Goal: Task Accomplishment & Management: Use online tool/utility

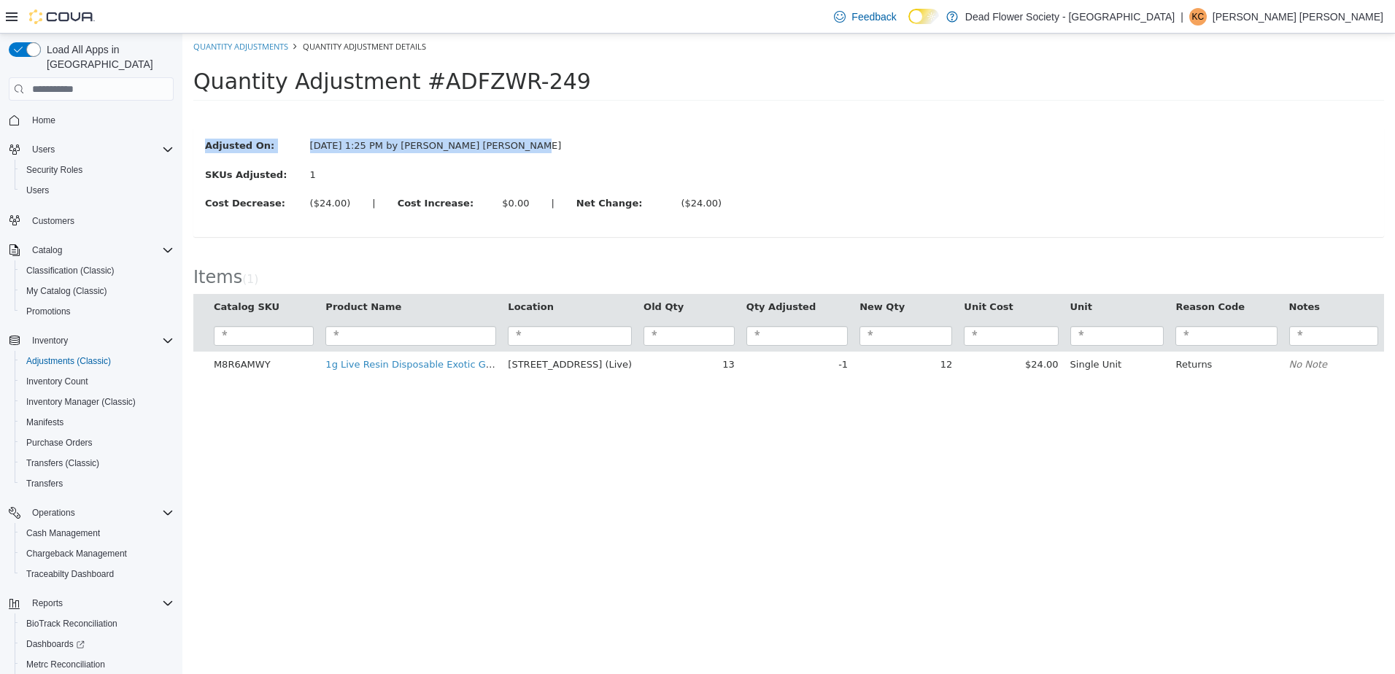
scroll to position [59, 0]
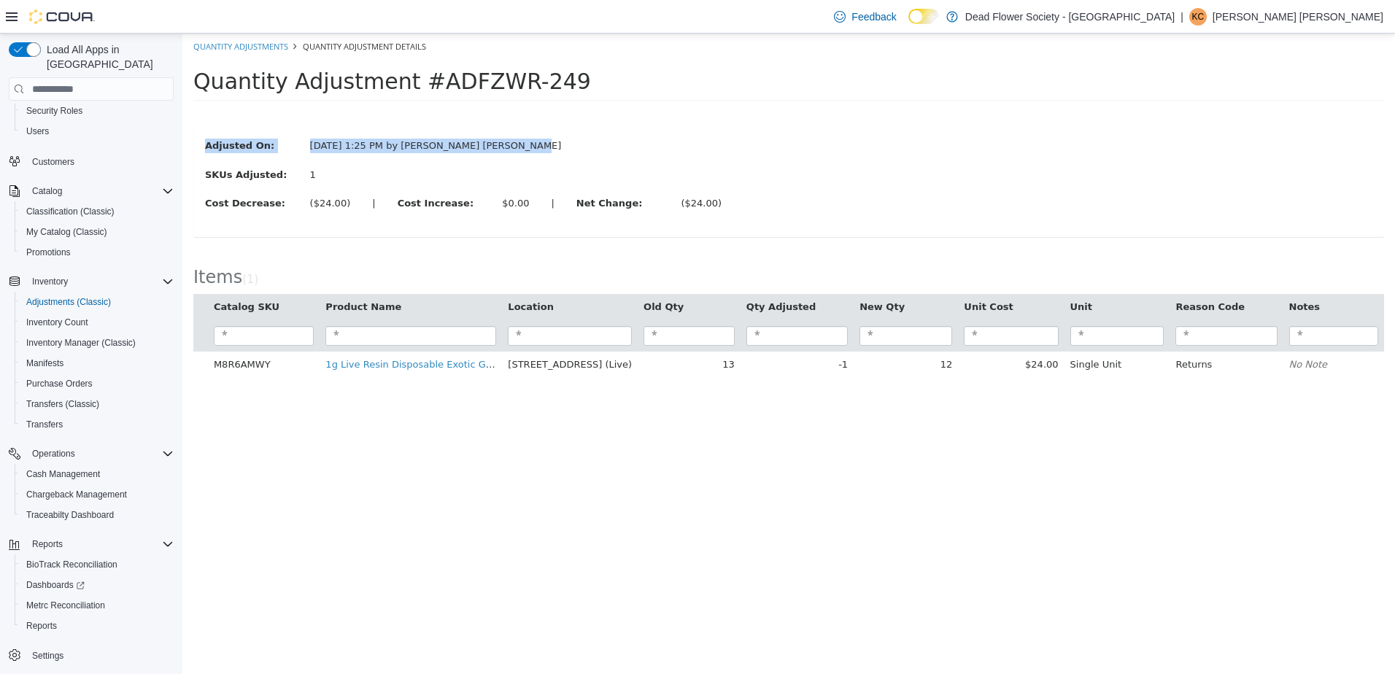
click at [560, 57] on div "Quantity Adjustments Quantity Adjustment Details Quantity Adjustment #ADFZWR-24…" at bounding box center [788, 213] width 1212 height 359
click at [819, 204] on div "Cost Decrease: ($24.00) | Cost Increase: $0.00 | Net Change: ($24.00)" at bounding box center [788, 205] width 1189 height 18
click at [90, 337] on span "Inventory Manager (Classic)" at bounding box center [80, 343] width 109 height 12
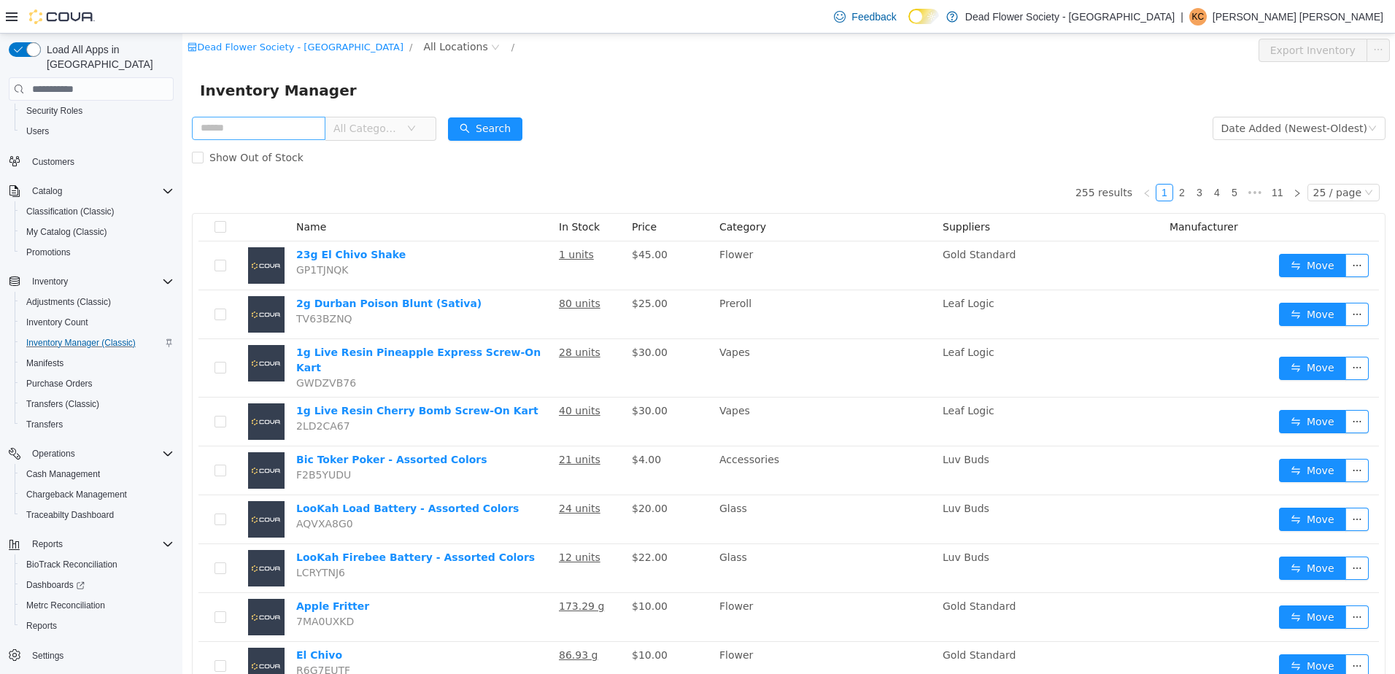
click at [259, 135] on input "text" at bounding box center [259, 128] width 134 height 23
type input "**********"
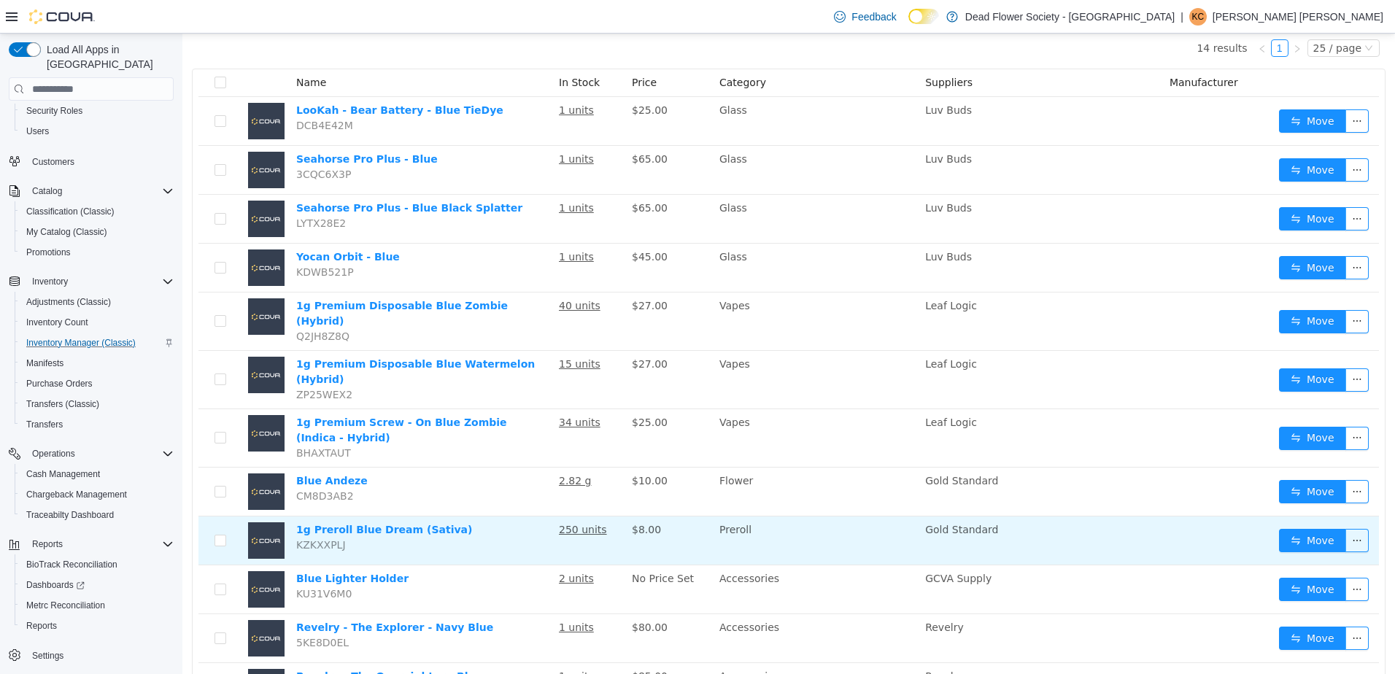
scroll to position [146, 0]
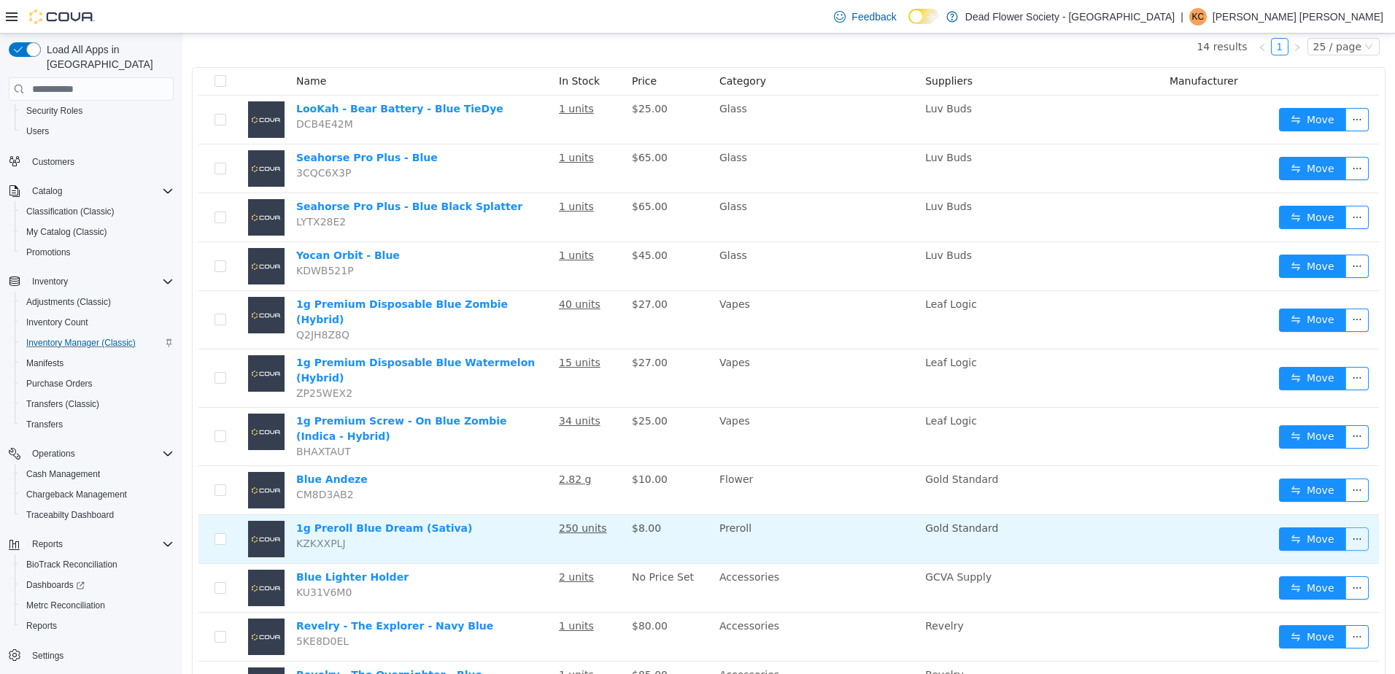
click at [1349, 527] on button "button" at bounding box center [1356, 538] width 23 height 23
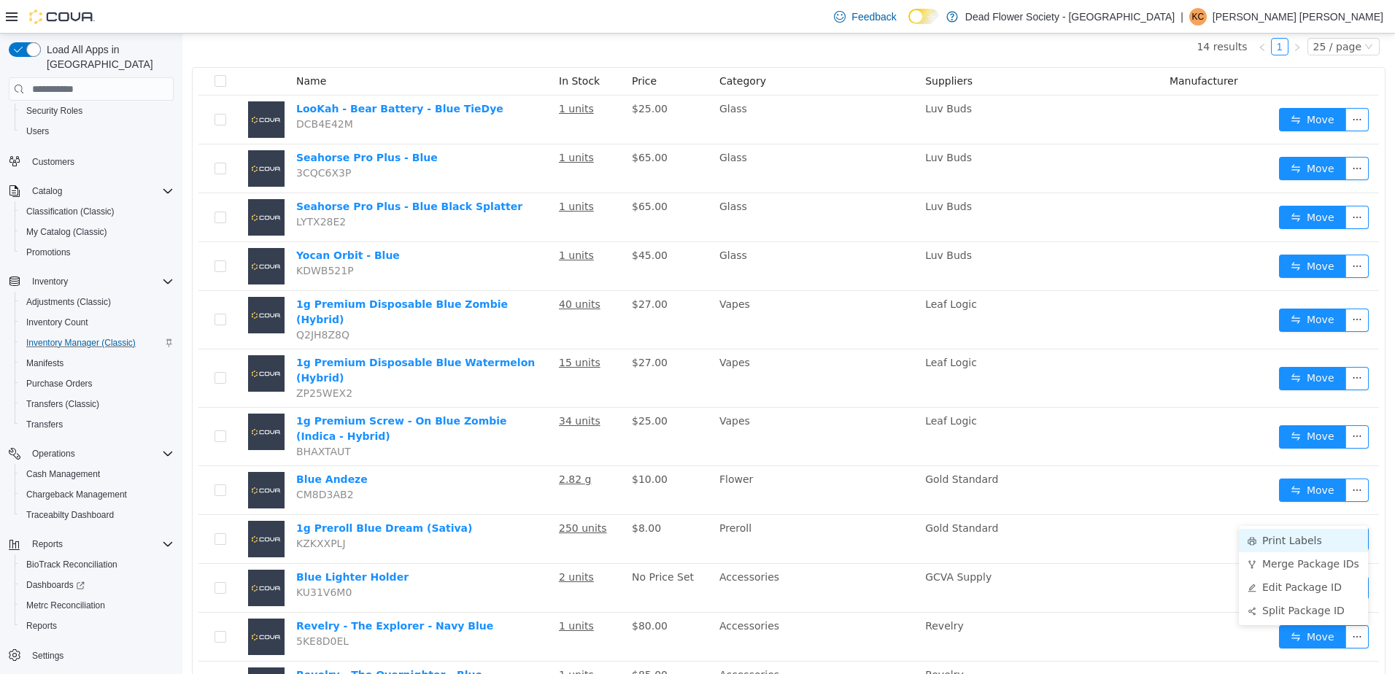
click at [1288, 533] on li "Print Labels" at bounding box center [1303, 540] width 129 height 23
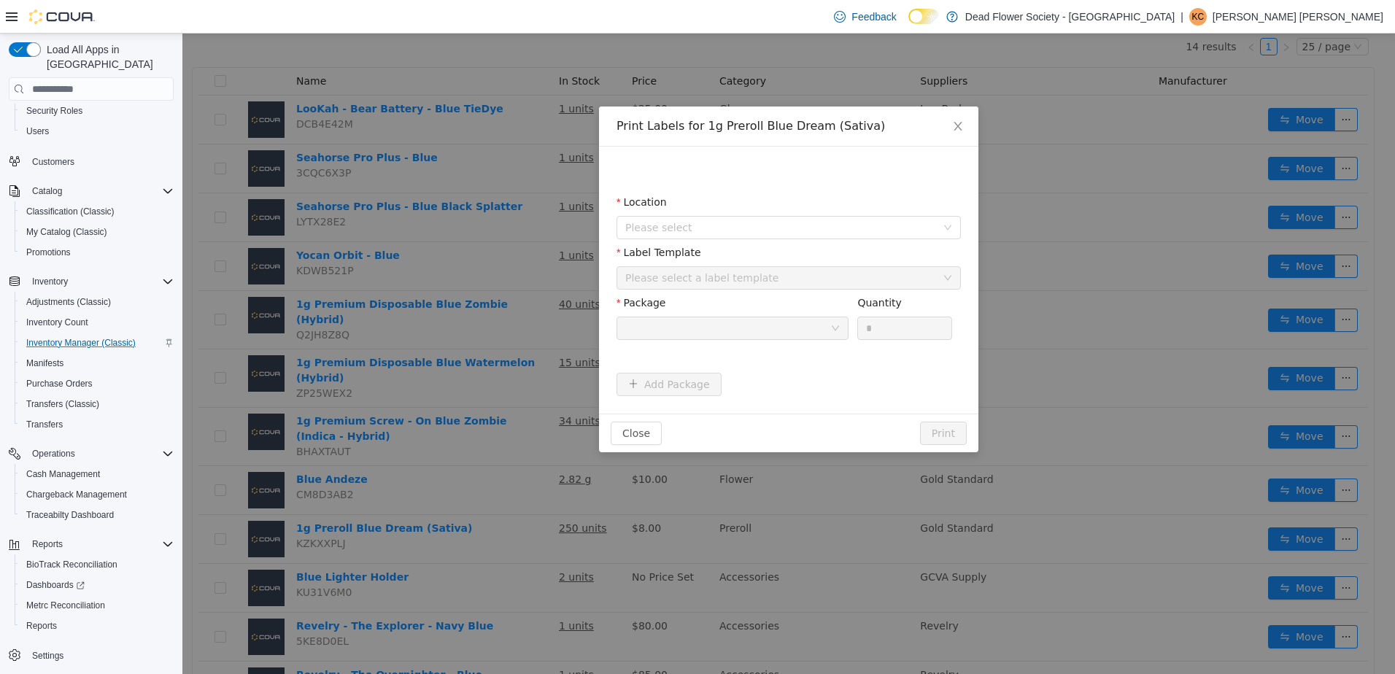
click at [697, 214] on div "Location" at bounding box center [788, 205] width 344 height 21
click at [709, 232] on span "Please select" at bounding box center [780, 227] width 311 height 15
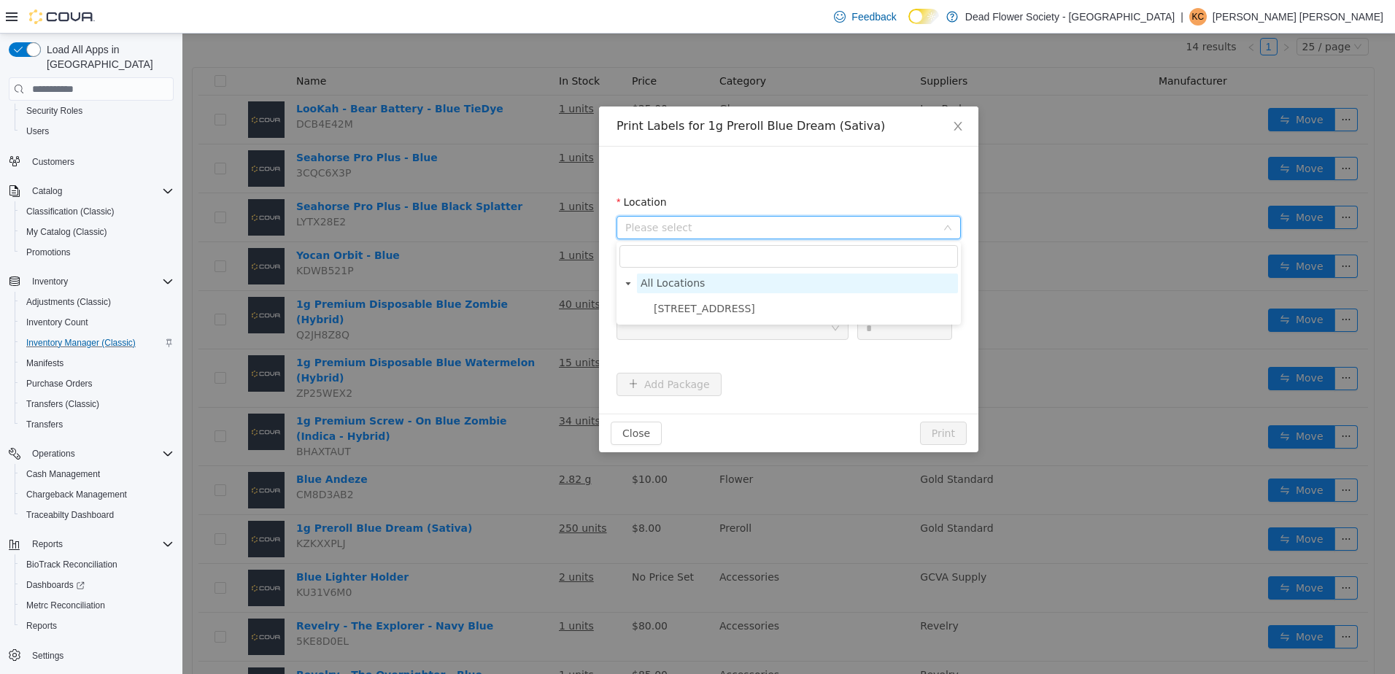
click at [714, 277] on span "All Locations" at bounding box center [797, 284] width 321 height 20
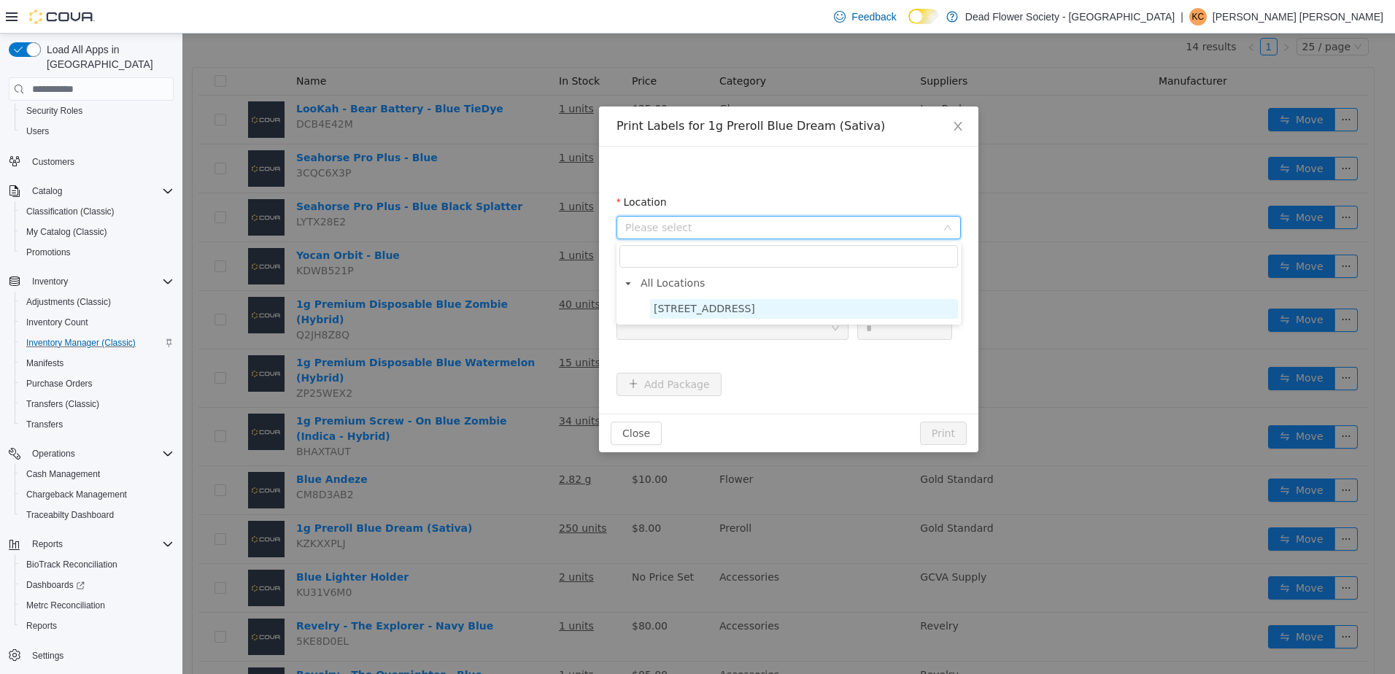
click at [723, 318] on span "[STREET_ADDRESS]" at bounding box center [804, 309] width 308 height 20
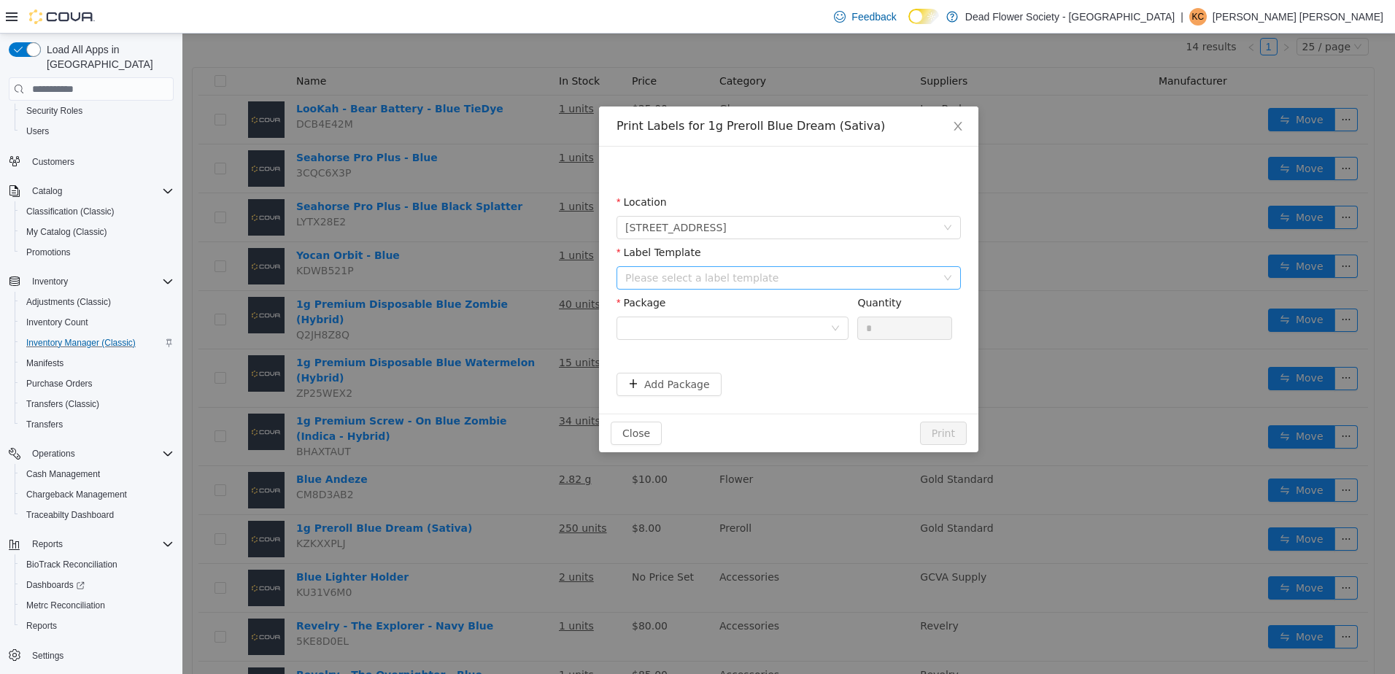
click at [723, 276] on div "Please select a label template" at bounding box center [780, 278] width 311 height 15
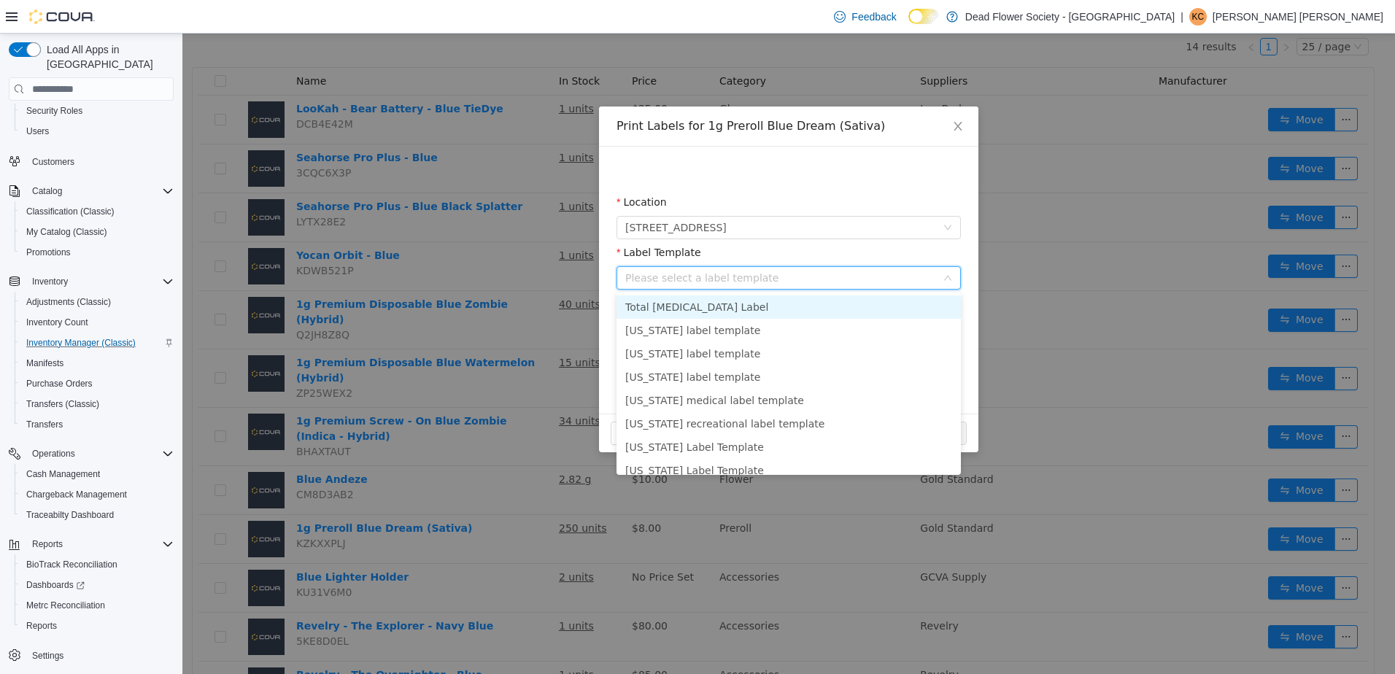
click at [724, 305] on li "Total [MEDICAL_DATA] Label" at bounding box center [788, 306] width 344 height 23
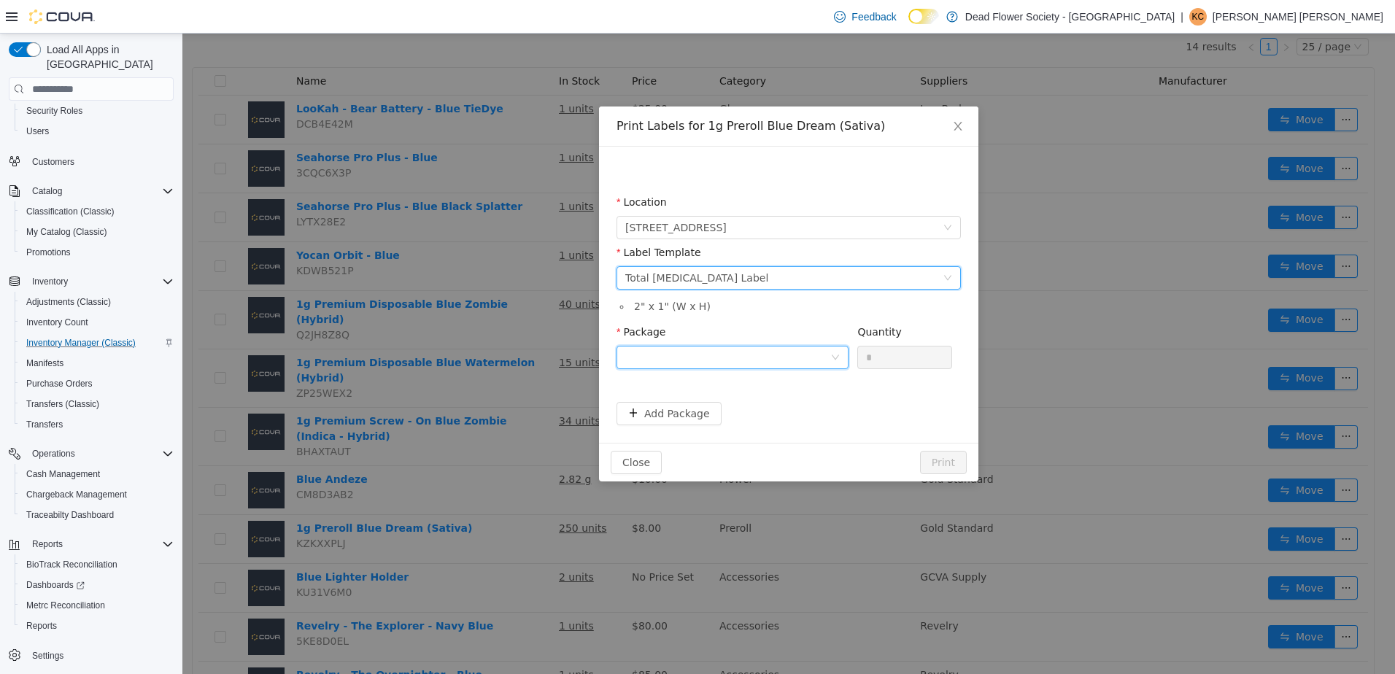
click at [730, 355] on div at bounding box center [727, 358] width 205 height 22
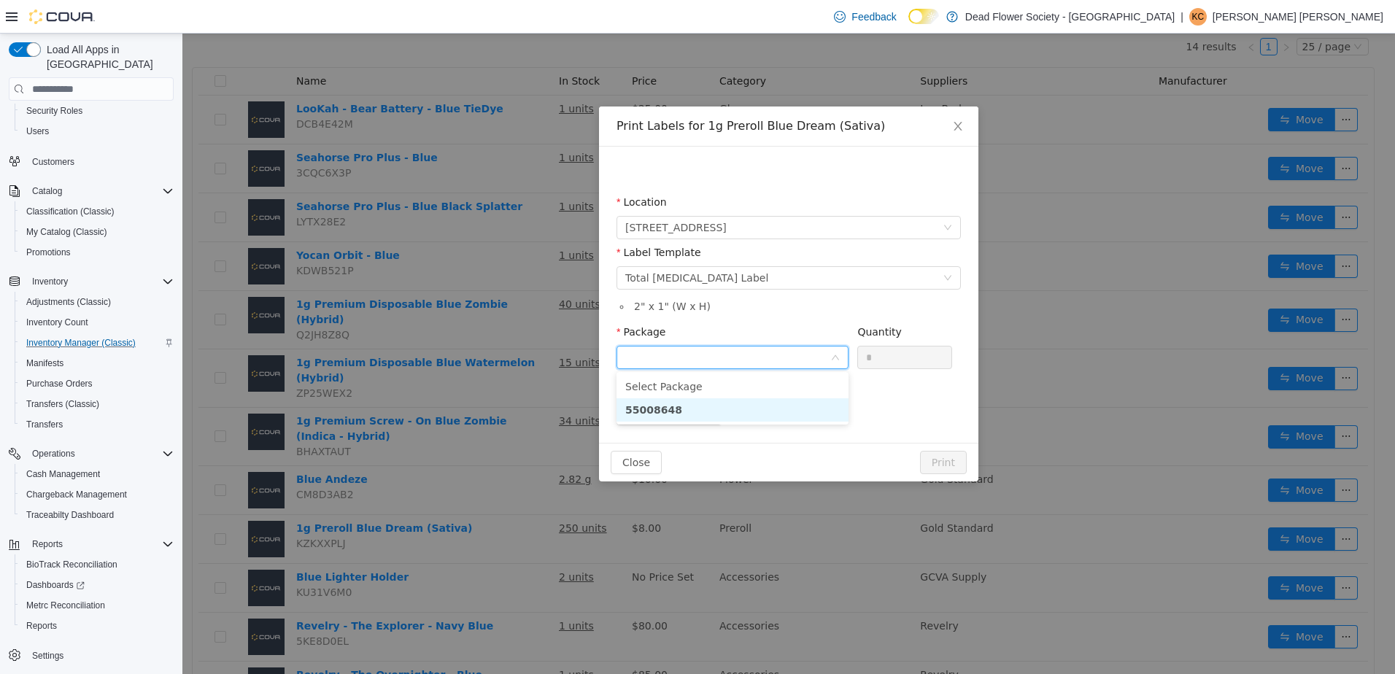
click at [729, 404] on li "55008648" at bounding box center [732, 409] width 232 height 23
click at [887, 358] on input "*" at bounding box center [904, 358] width 93 height 22
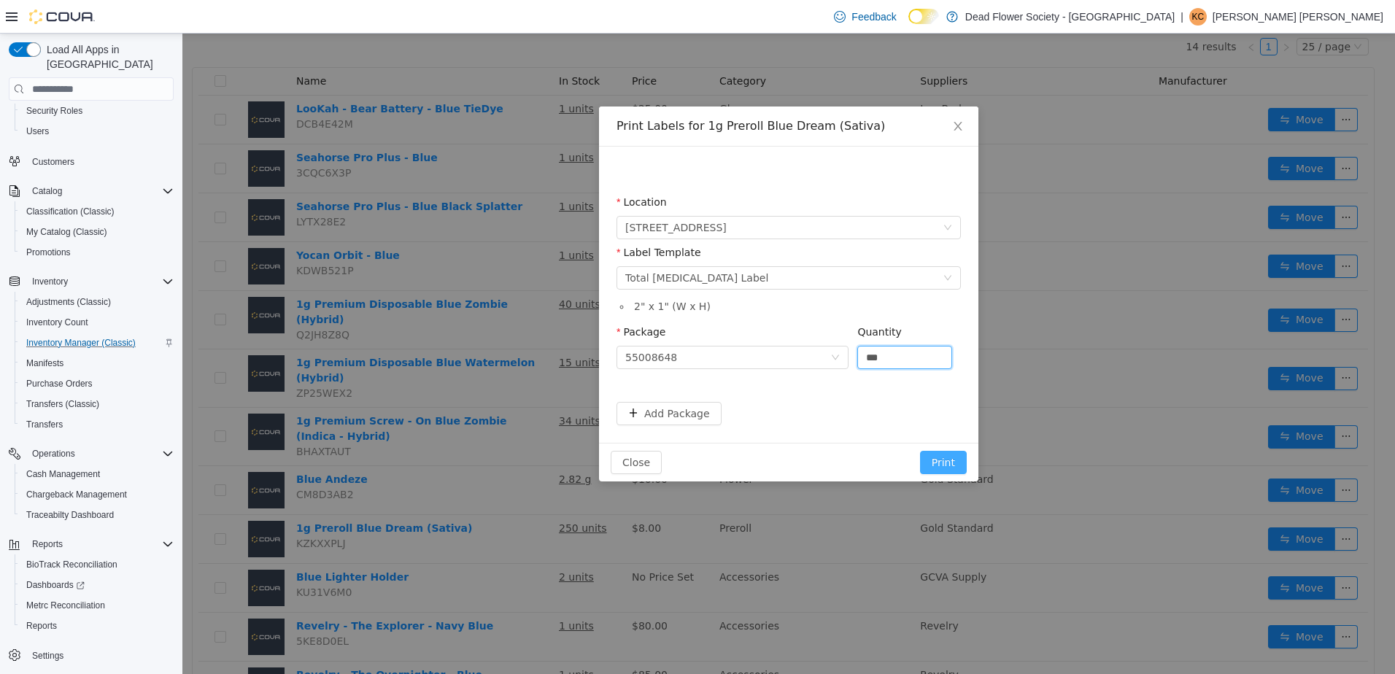
type input "***"
click at [960, 459] on button "Print" at bounding box center [943, 462] width 47 height 23
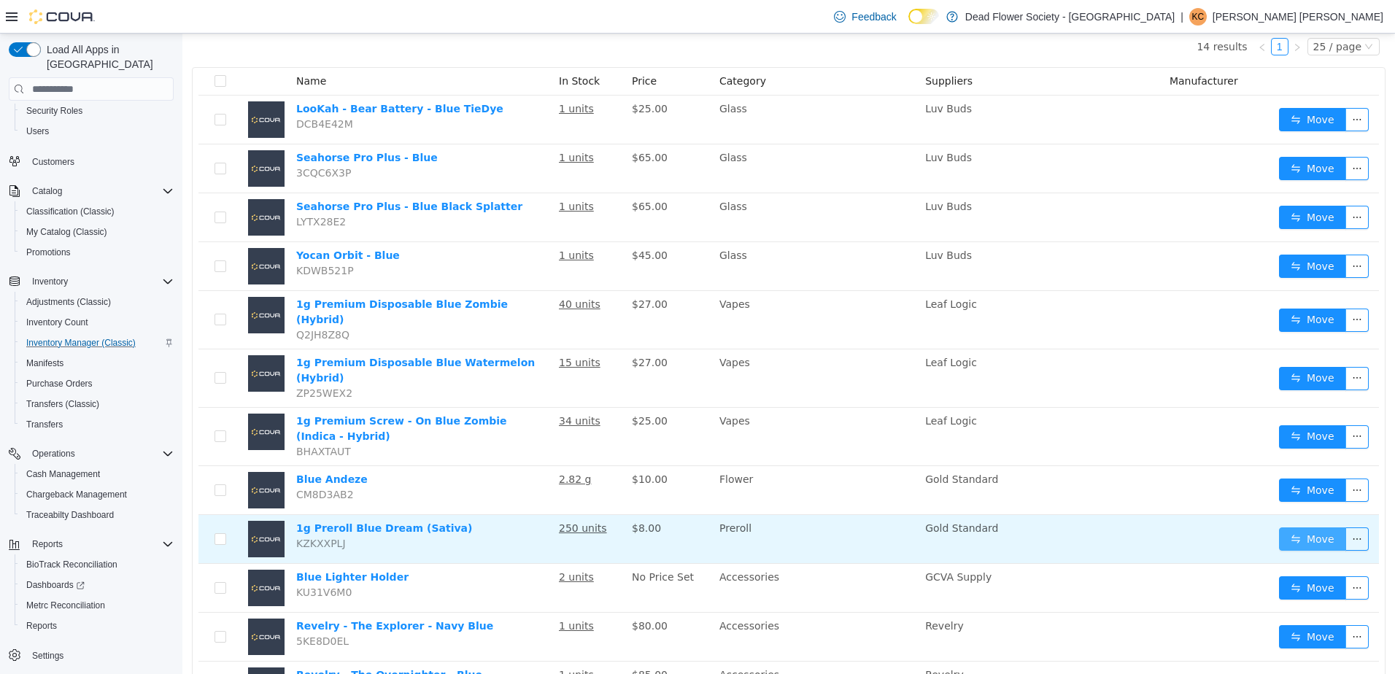
click at [1307, 527] on button "Move" at bounding box center [1312, 538] width 67 height 23
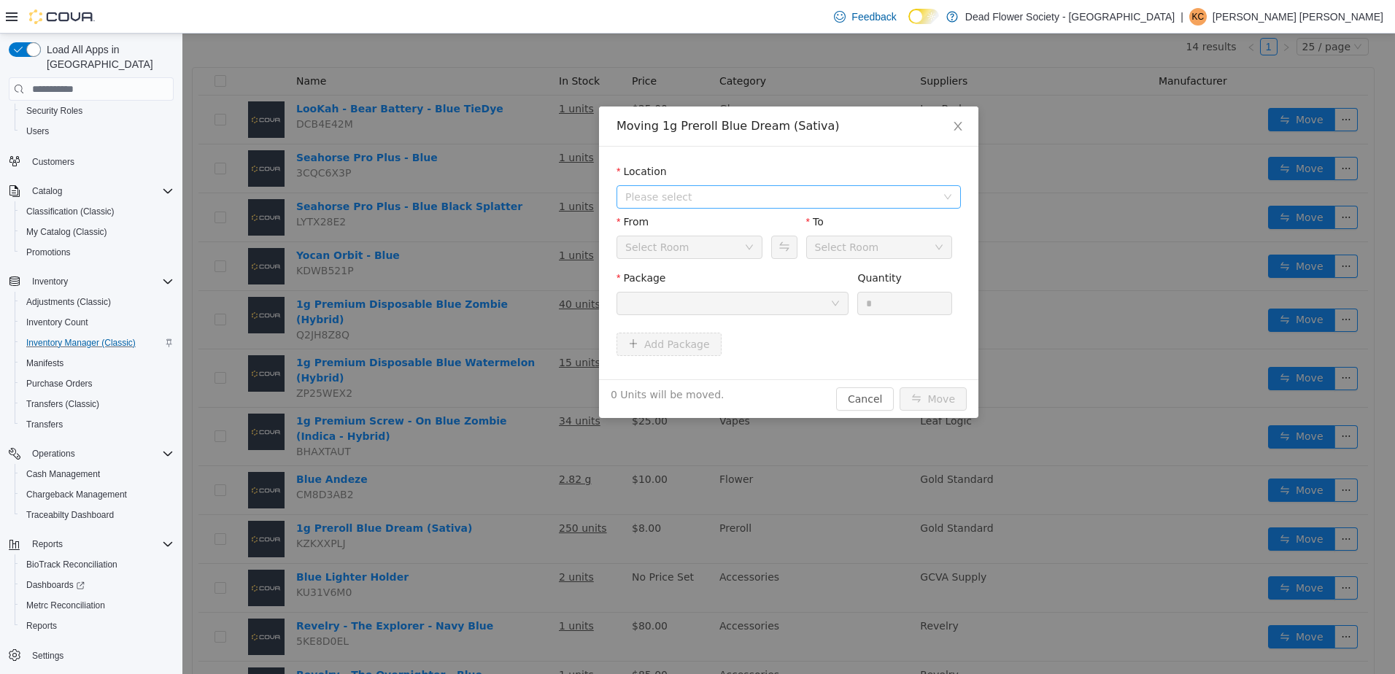
drag, startPoint x: 810, startPoint y: 193, endPoint x: 808, endPoint y: 204, distance: 11.2
click at [810, 193] on span "Please select" at bounding box center [780, 197] width 311 height 15
click at [801, 251] on span "[STREET_ADDRESS]" at bounding box center [804, 250] width 308 height 20
drag, startPoint x: 760, startPoint y: 296, endPoint x: 761, endPoint y: 309, distance: 12.4
click at [761, 296] on div at bounding box center [727, 304] width 205 height 22
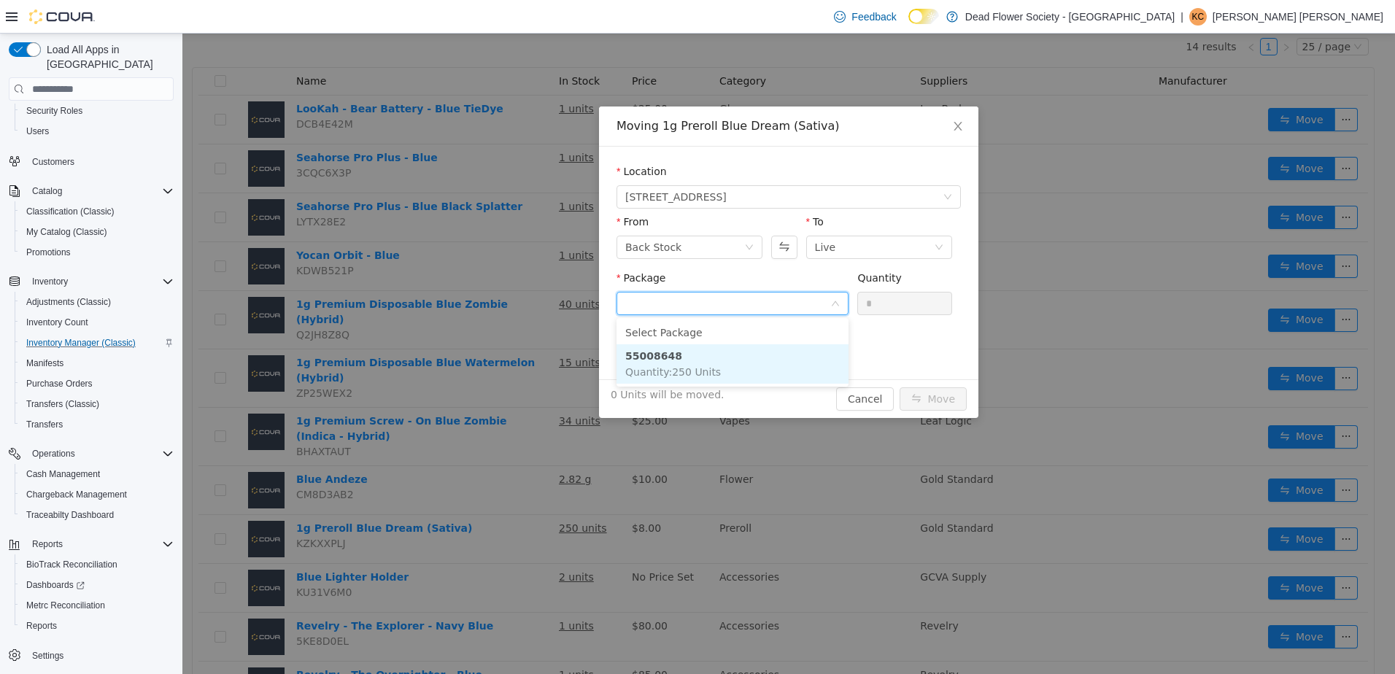
click at [750, 358] on li "55008648 Quantity : 250 Units" at bounding box center [732, 363] width 232 height 39
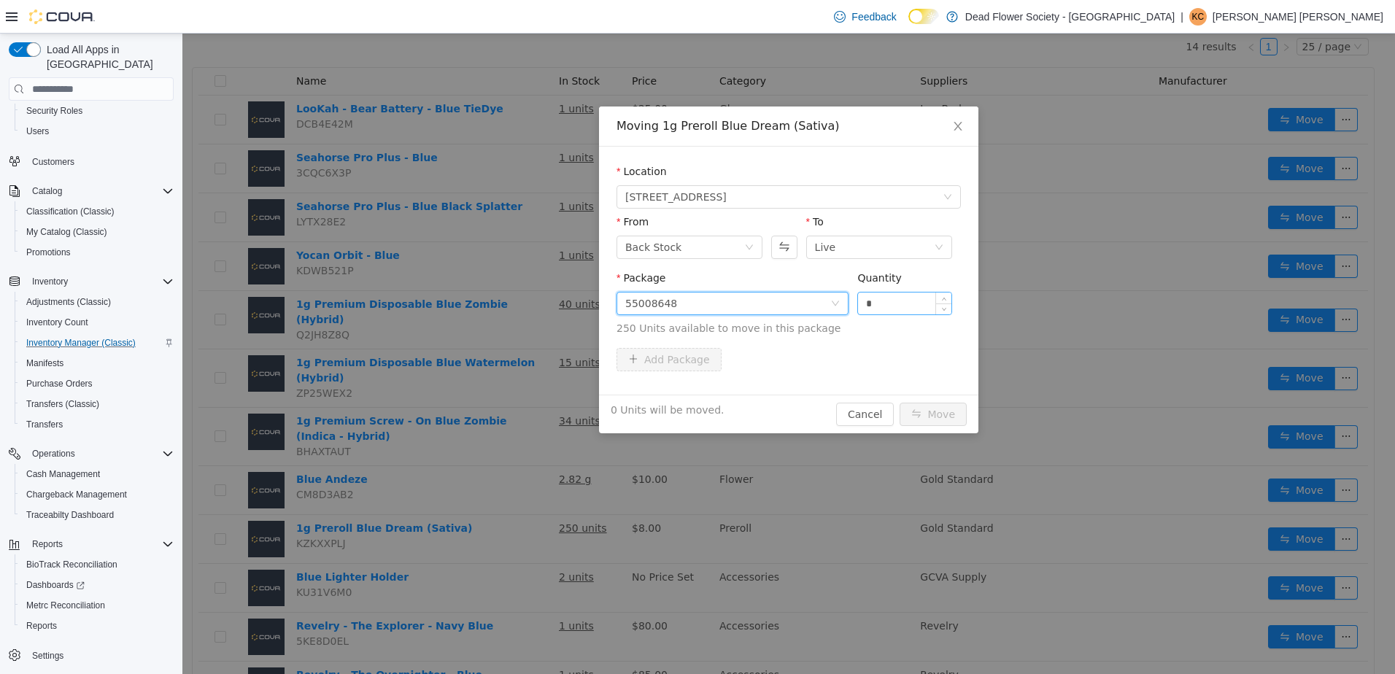
click at [885, 301] on input "*" at bounding box center [904, 304] width 93 height 22
type input "**"
click at [956, 419] on button "Move" at bounding box center [932, 414] width 67 height 23
